Goal: Complete application form

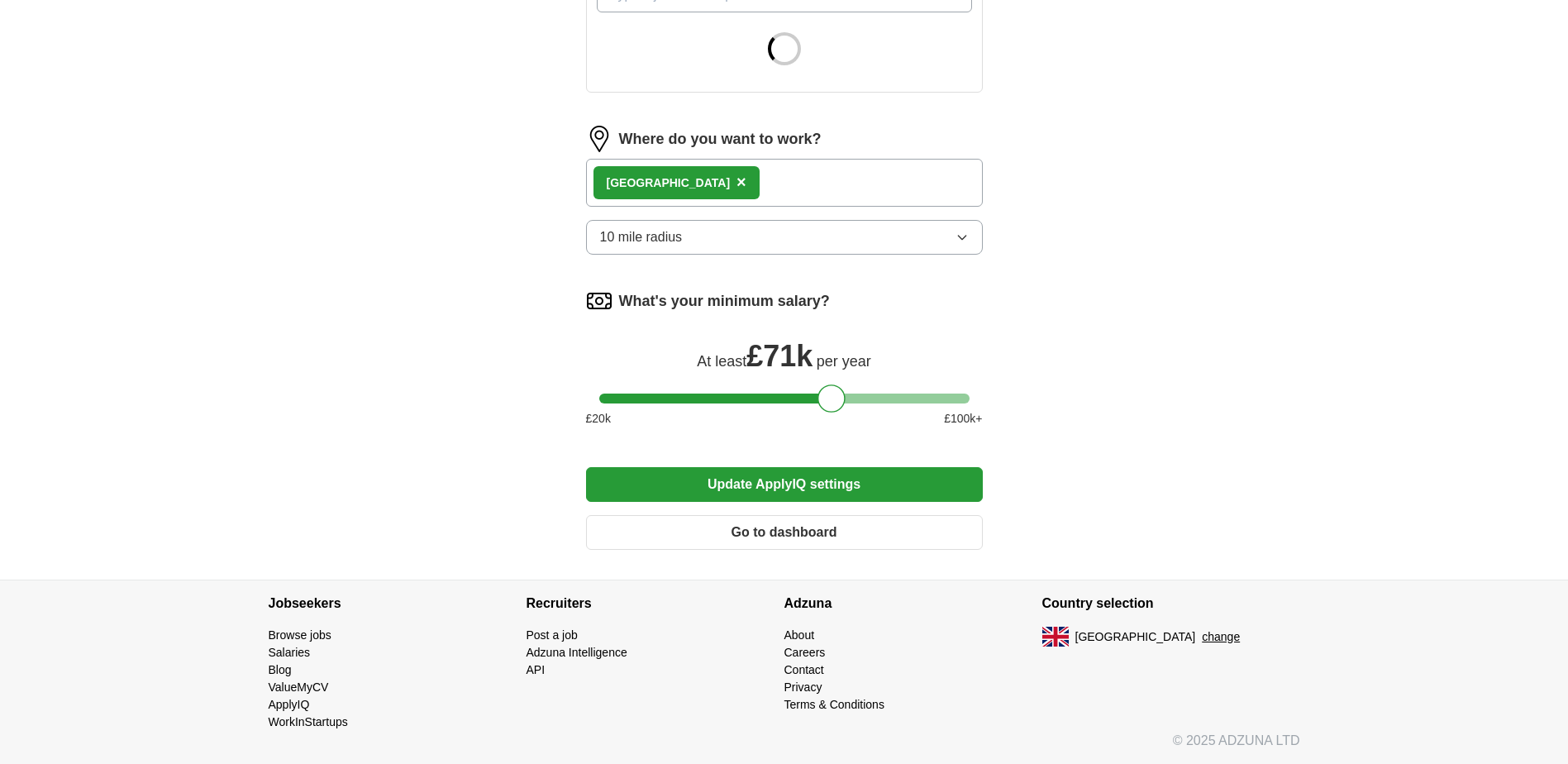
scroll to position [396, 0]
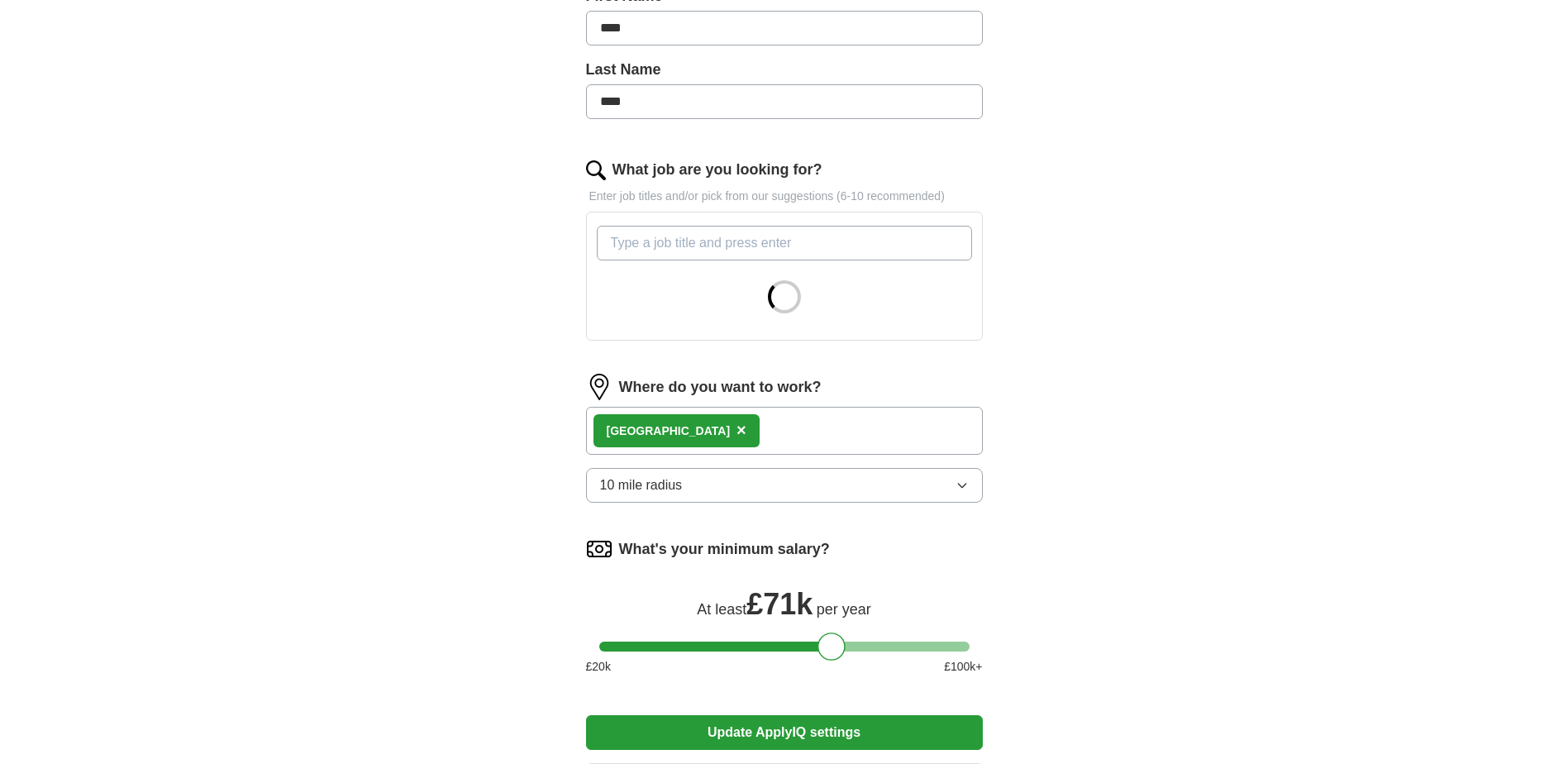
click at [722, 238] on input "What job are you looking for?" at bounding box center [784, 243] width 375 height 35
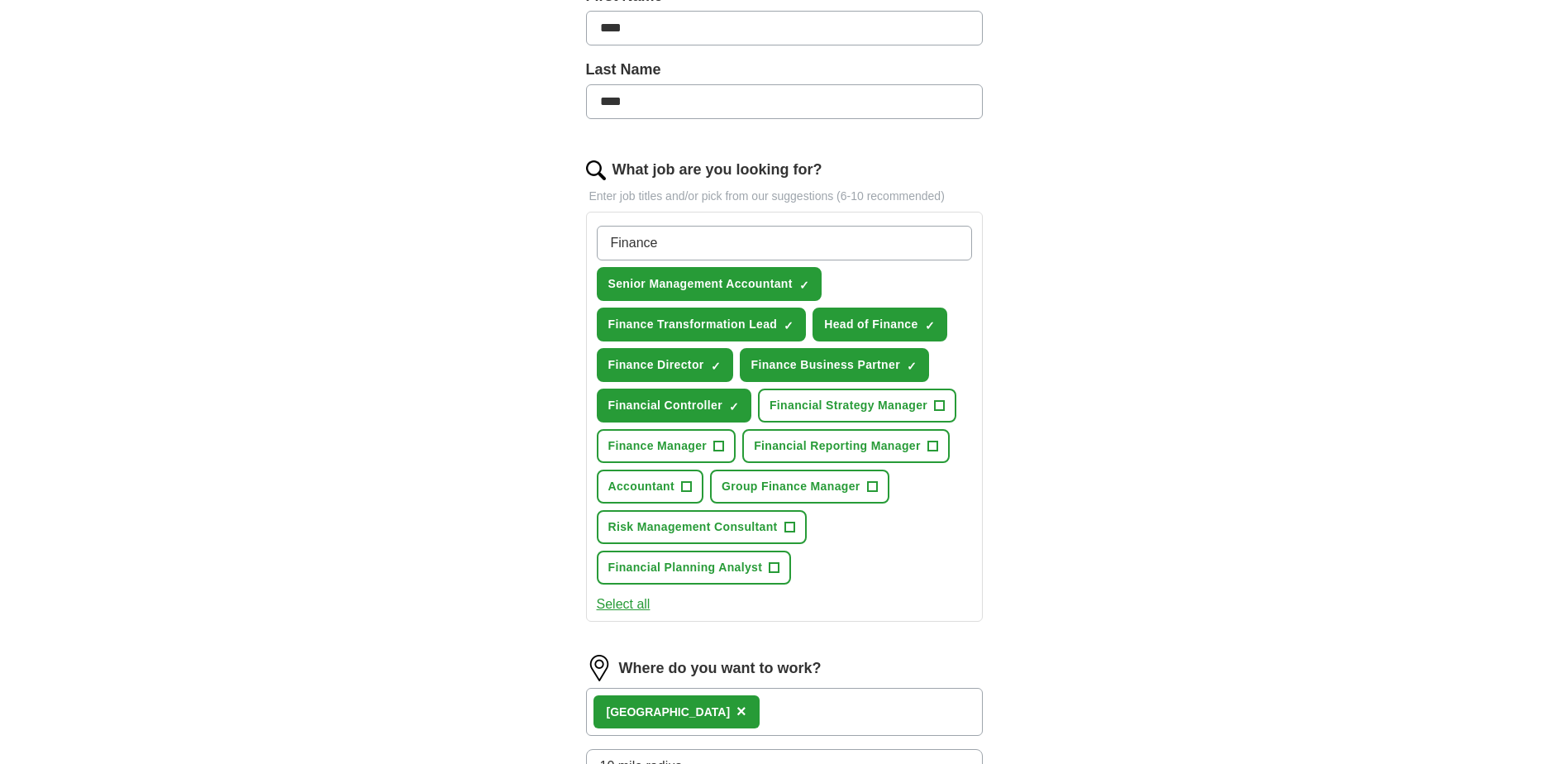
type input "Finance"
click at [716, 445] on span "+" at bounding box center [718, 445] width 10 height 13
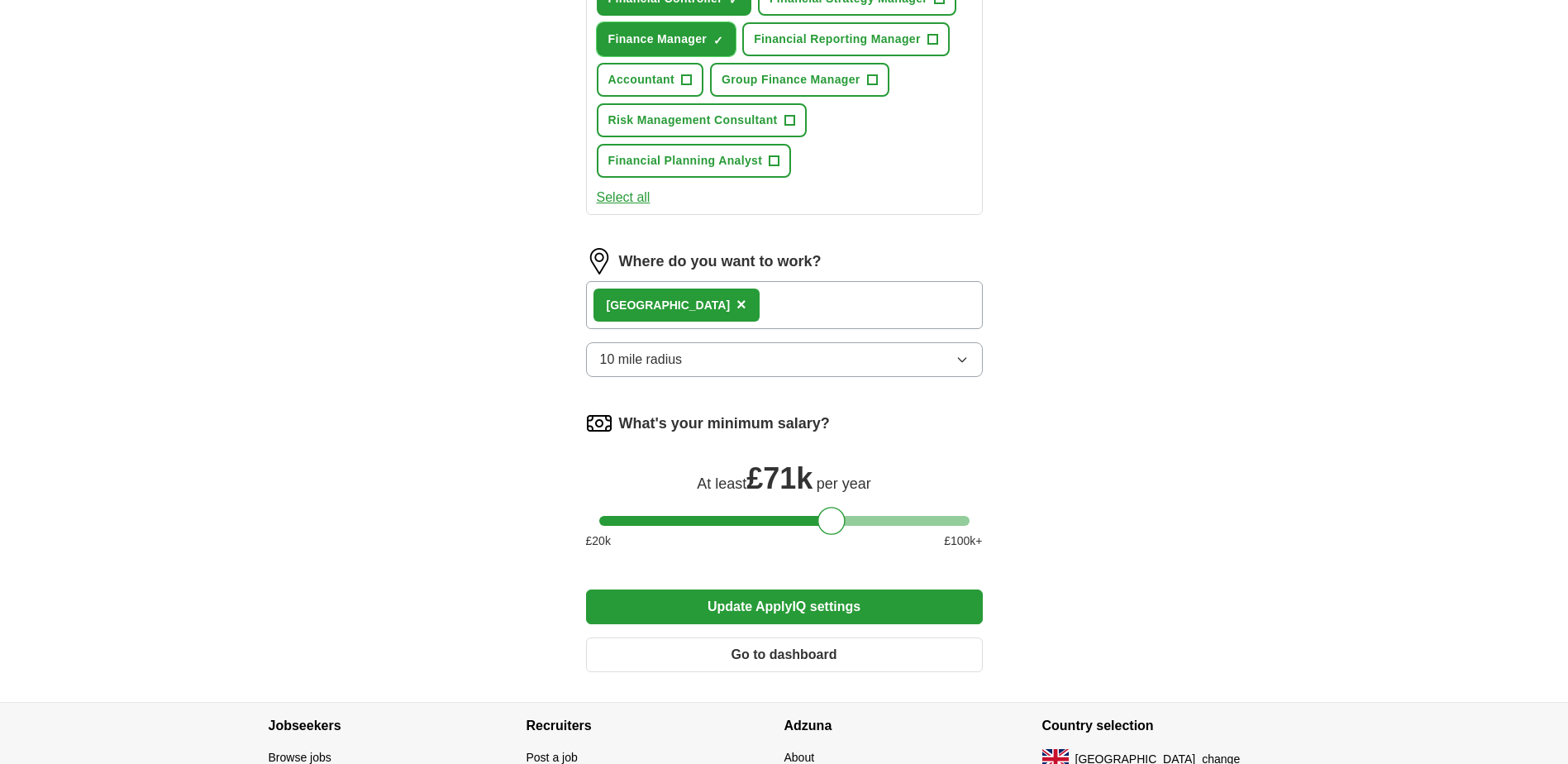
scroll to position [810, 0]
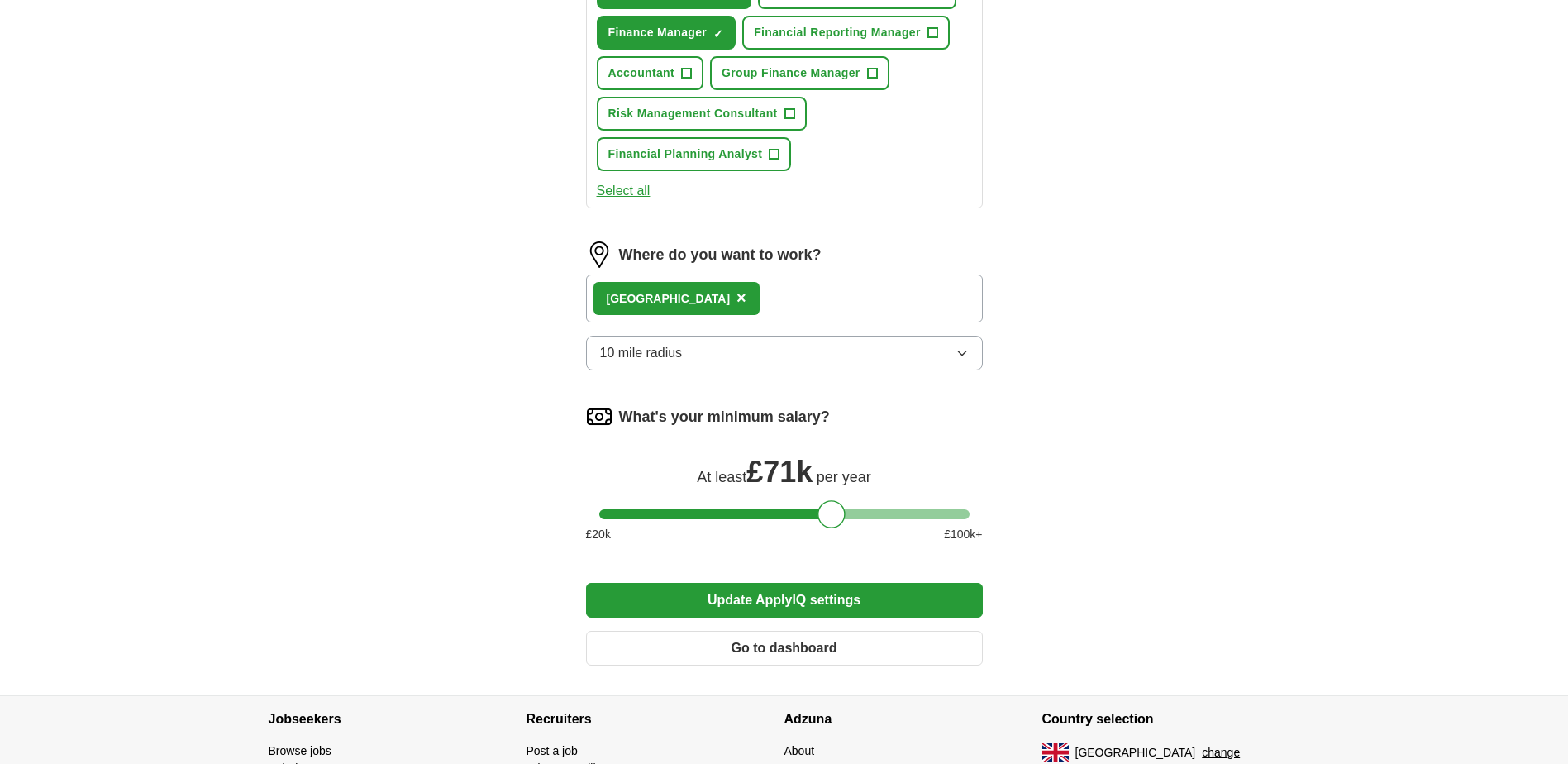
click at [893, 593] on button "Update ApplyIQ settings" at bounding box center [784, 600] width 396 height 35
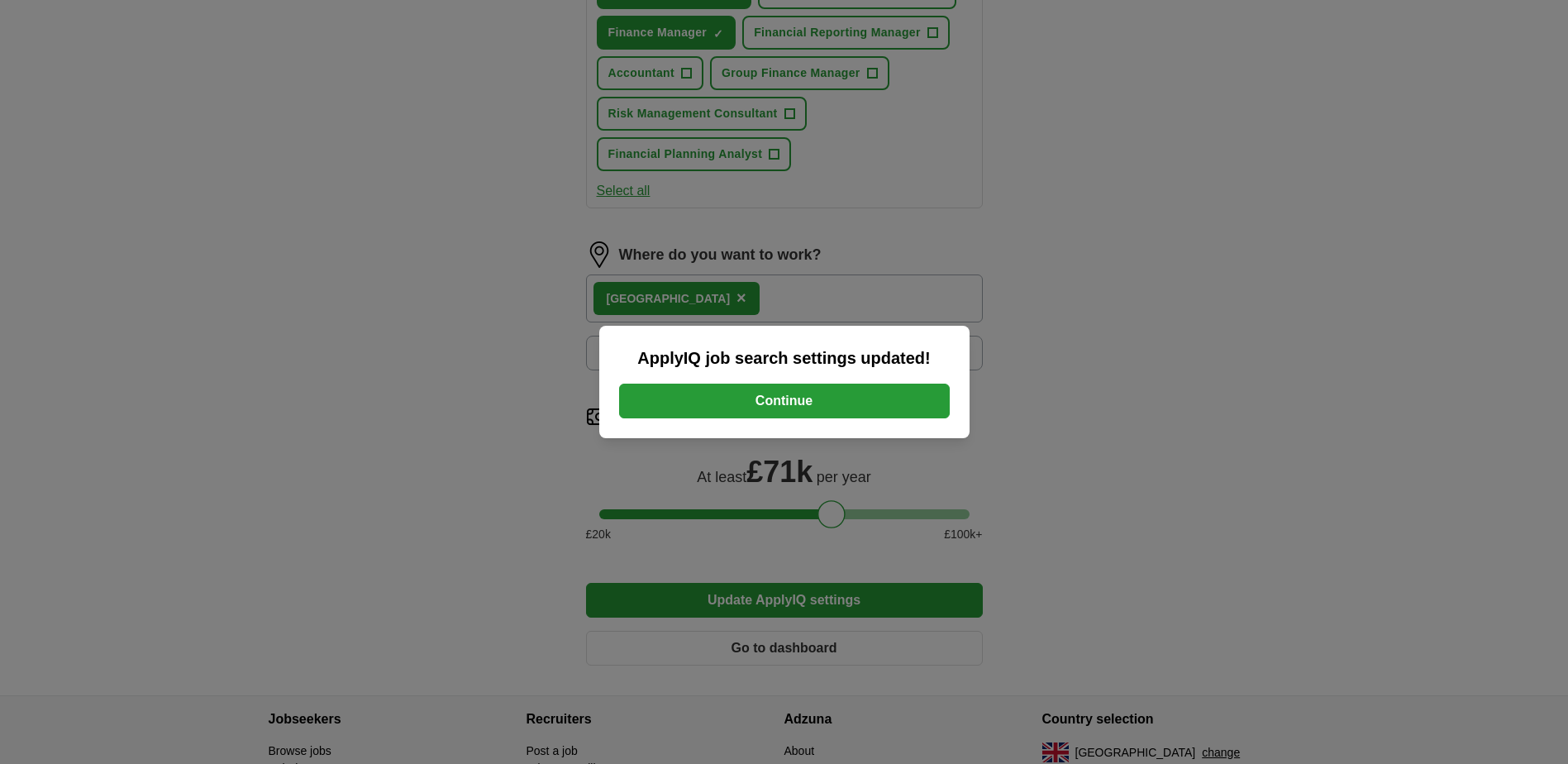
click at [872, 403] on button "Continue" at bounding box center [784, 401] width 331 height 35
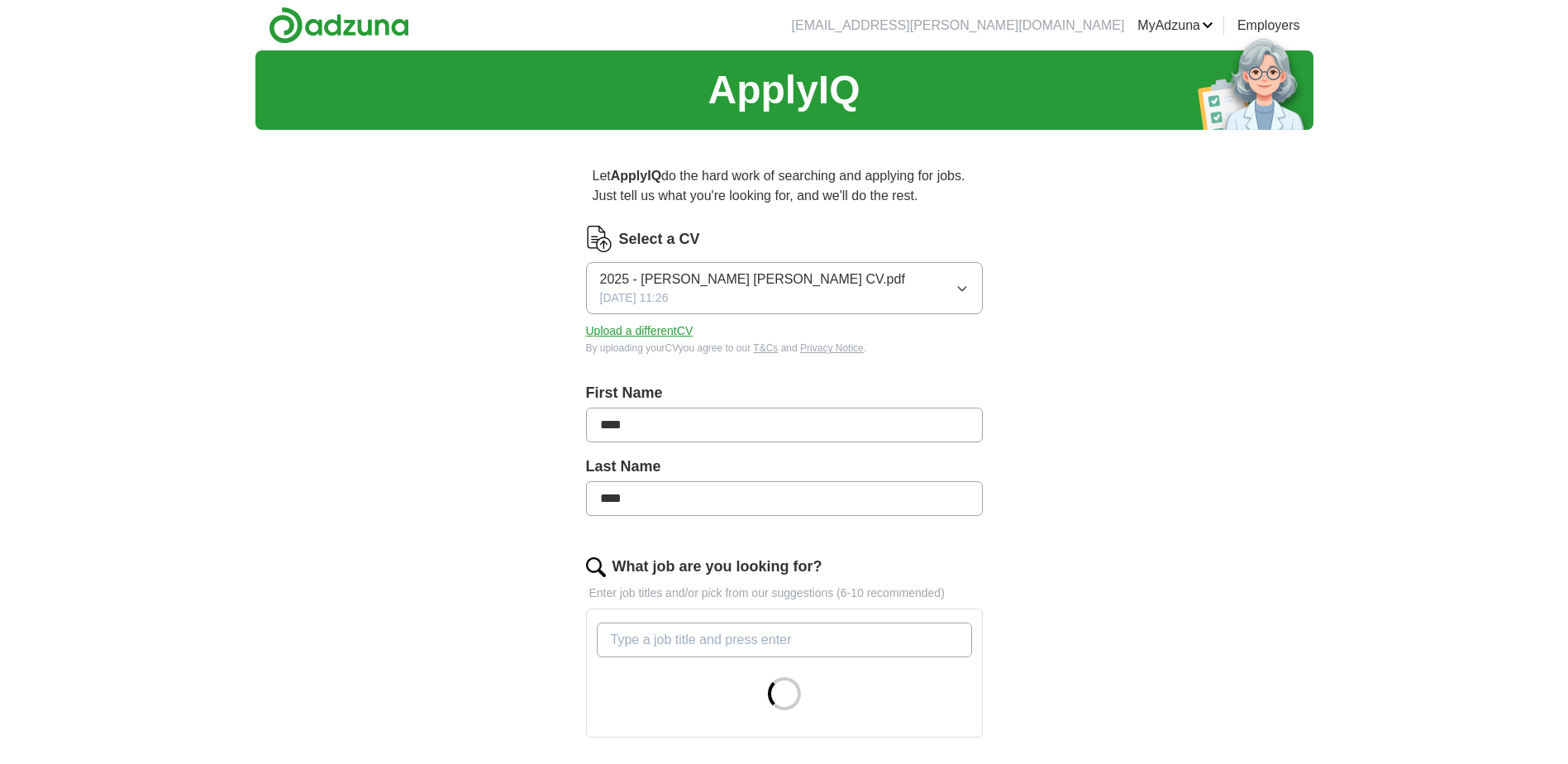
click at [969, 290] on button "2025 - Jana Mona CV.pdf 30/07/2025, 11:26" at bounding box center [784, 288] width 396 height 53
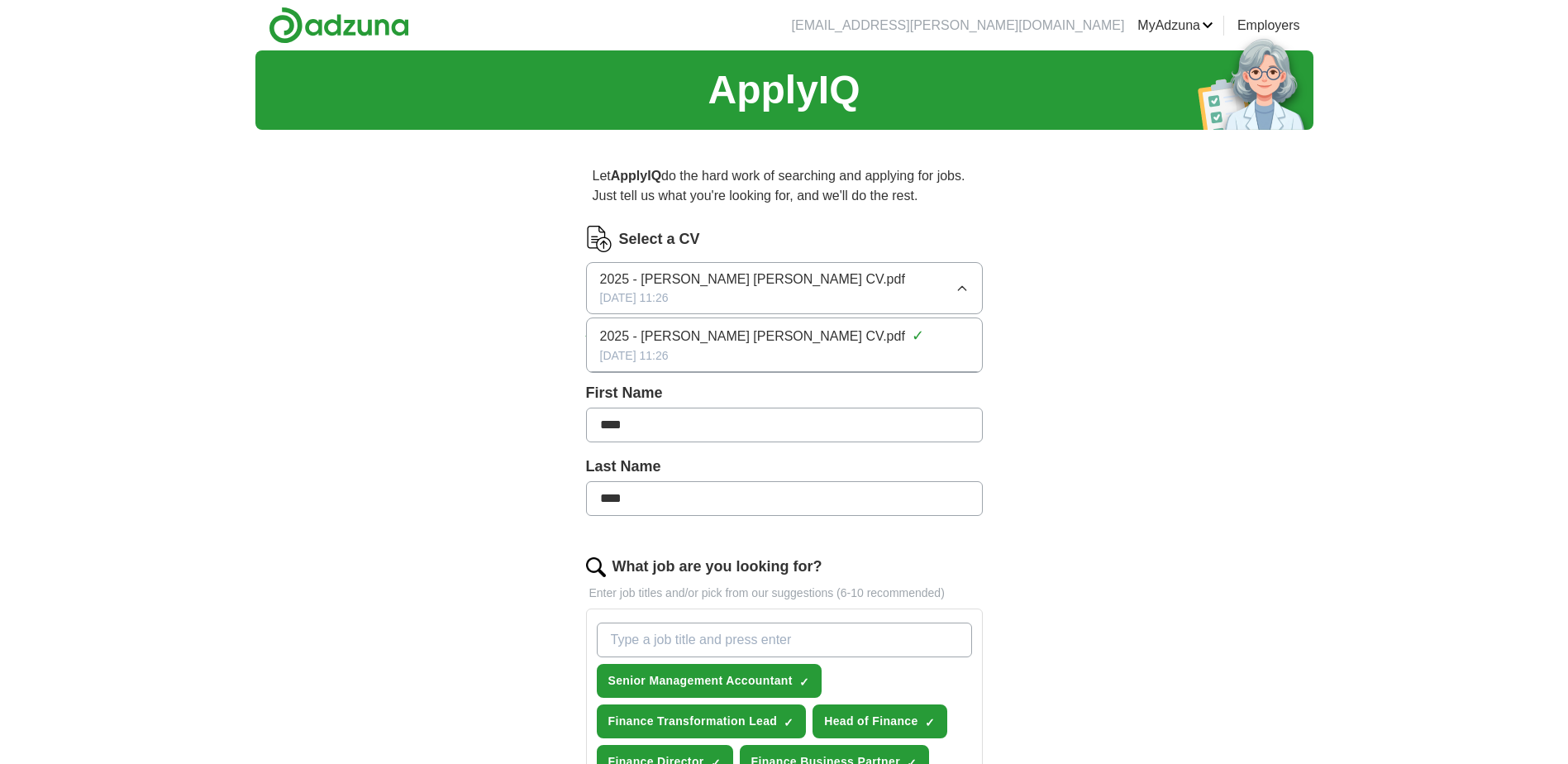
click at [969, 290] on button "2025 - Jana Mona CV.pdf 30/07/2025, 11:26" at bounding box center [784, 288] width 396 height 53
click at [645, 328] on button "Upload a different CV" at bounding box center [640, 331] width 108 height 18
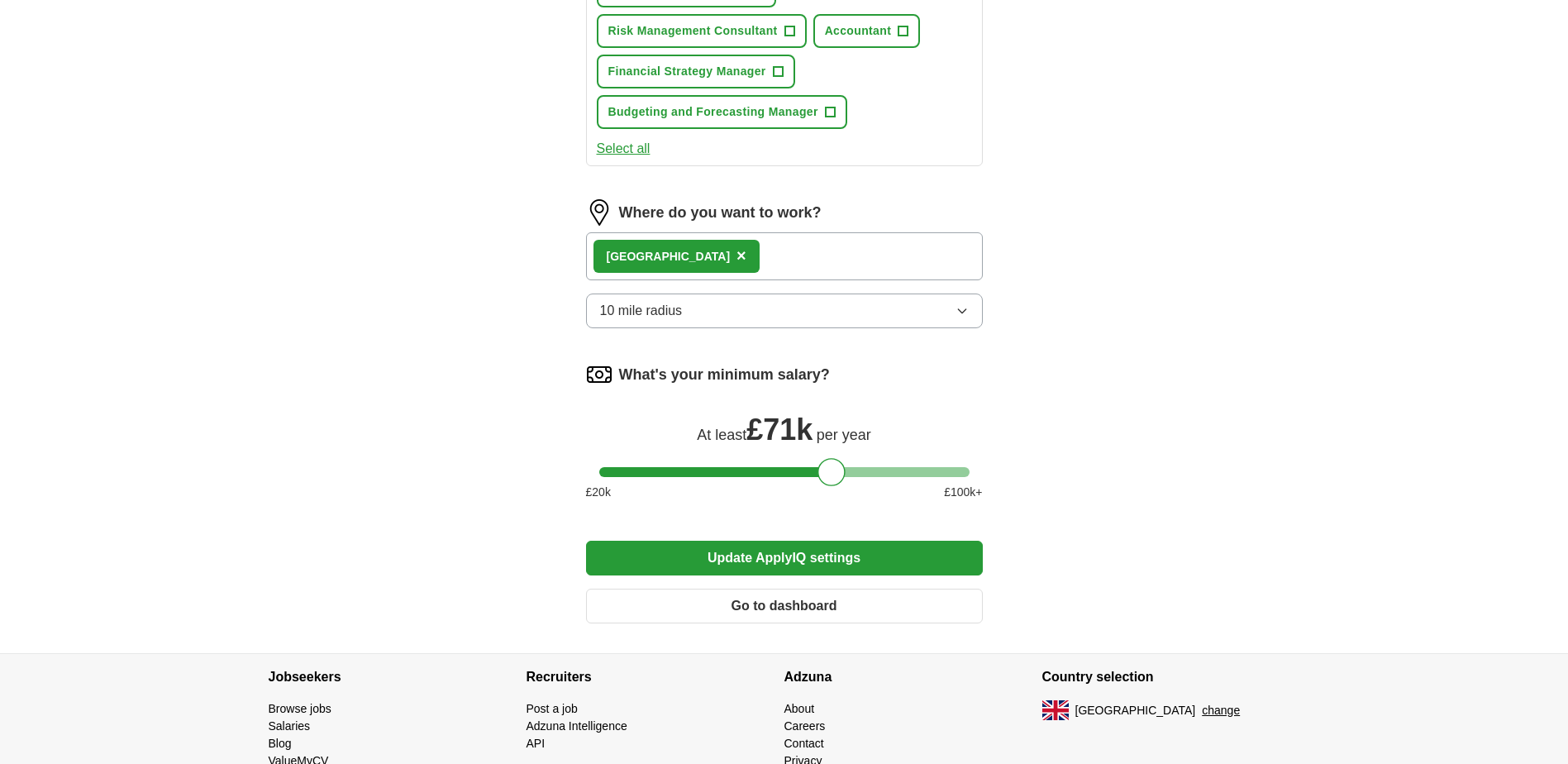
scroll to position [909, 0]
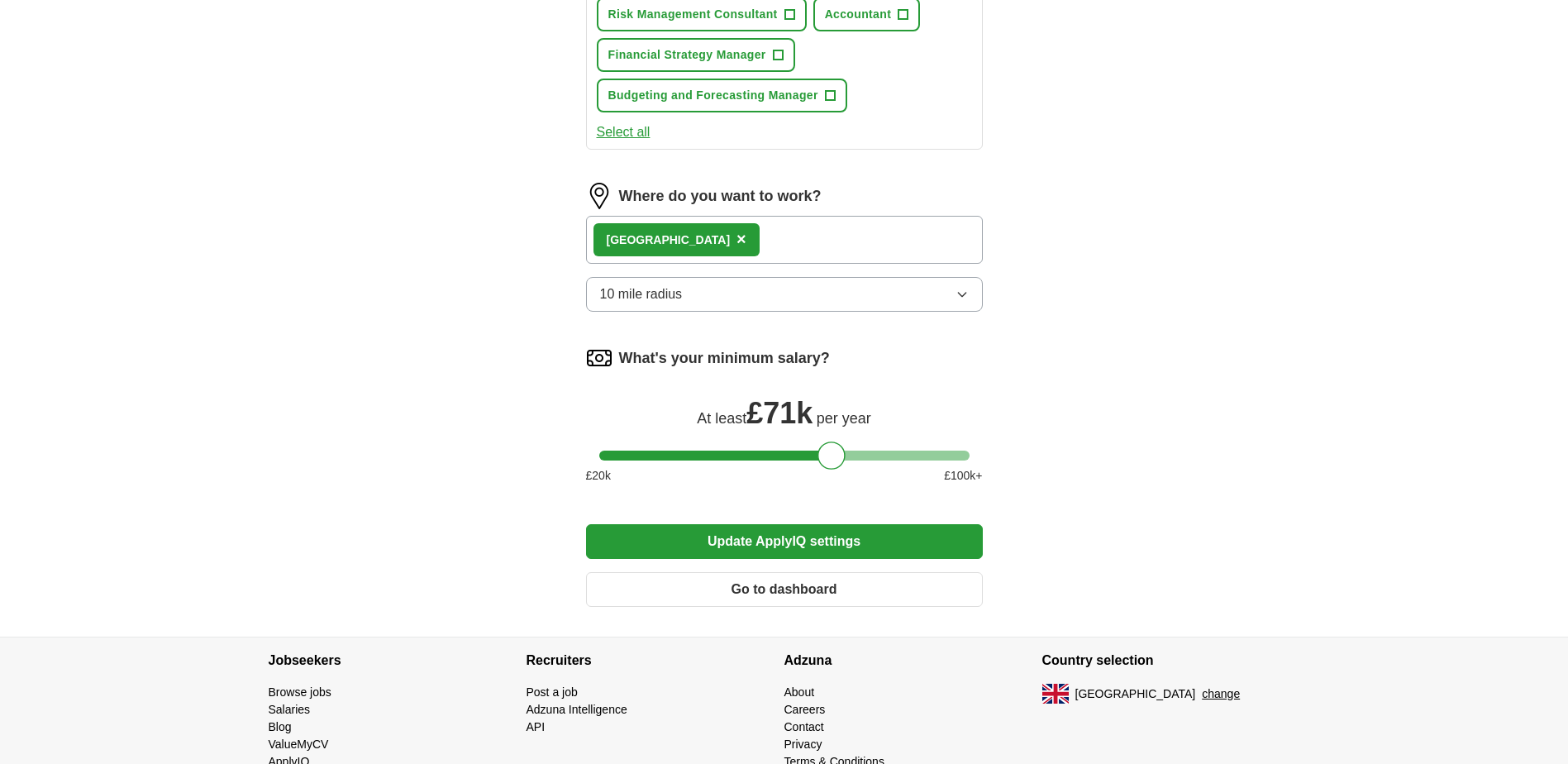
click at [818, 588] on button "Go to dashboard" at bounding box center [784, 590] width 396 height 35
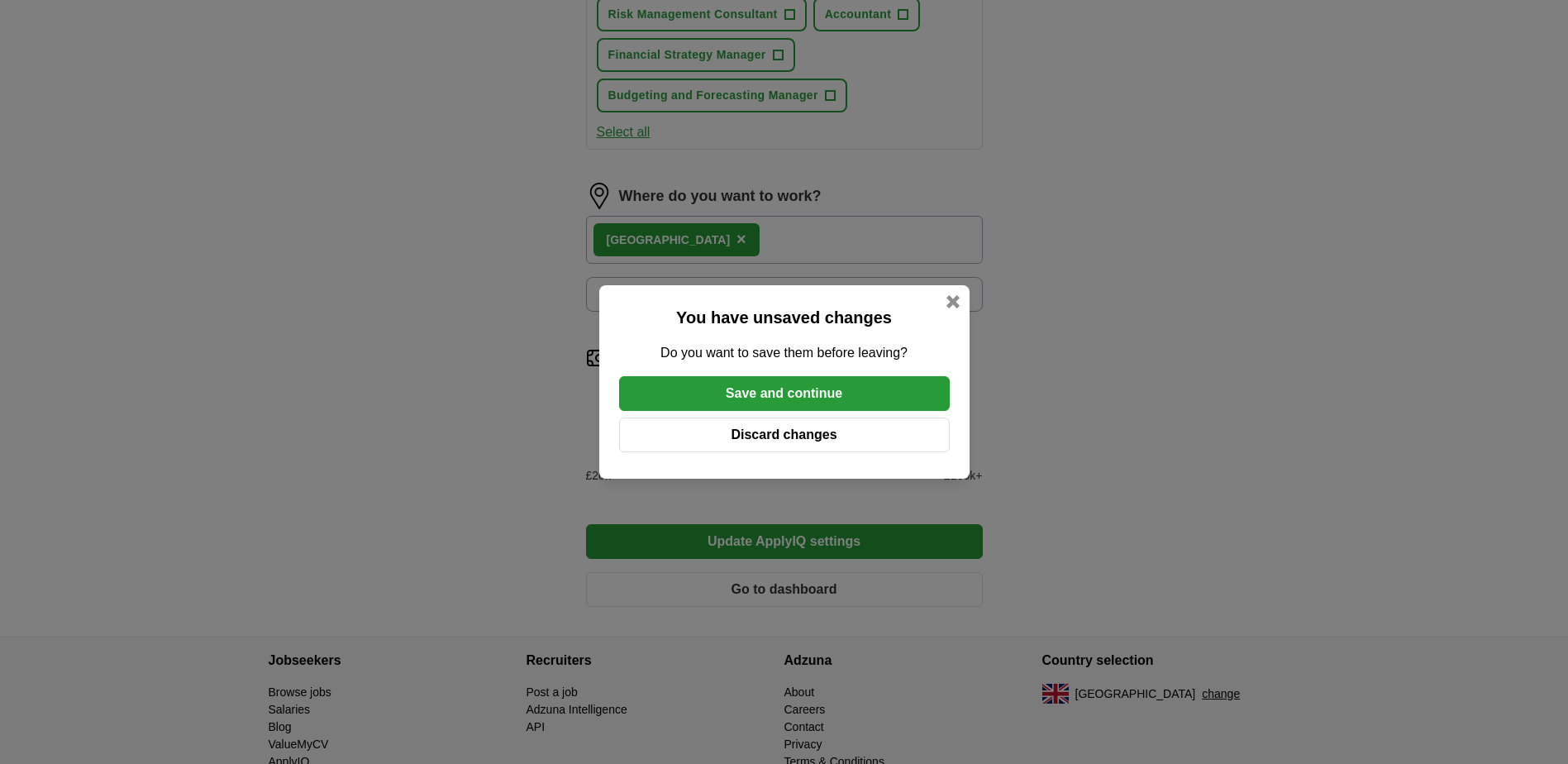
click at [775, 390] on button "Save and continue" at bounding box center [784, 394] width 331 height 35
